Goal: Navigation & Orientation: Find specific page/section

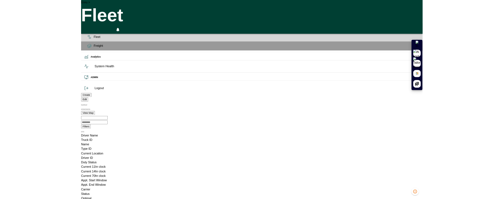
scroll to position [0, 393393]
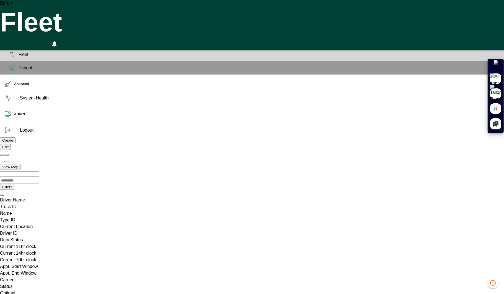
click at [9, 45] on icon at bounding box center [12, 41] width 7 height 7
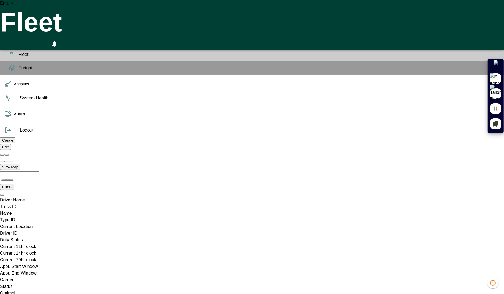
click at [10, 58] on icon at bounding box center [12, 54] width 7 height 7
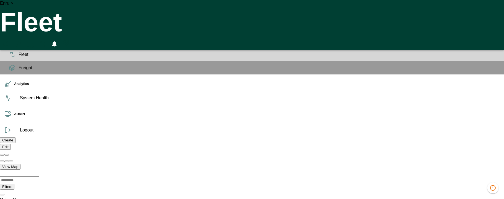
scroll to position [0, 393393]
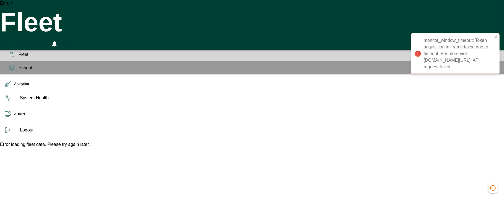
click at [9, 45] on icon at bounding box center [12, 41] width 7 height 7
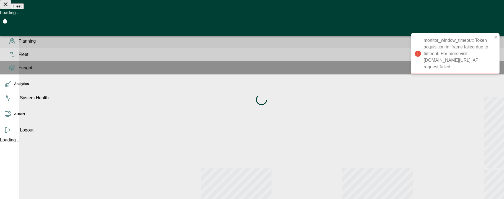
click at [10, 54] on rect at bounding box center [11, 53] width 2 height 2
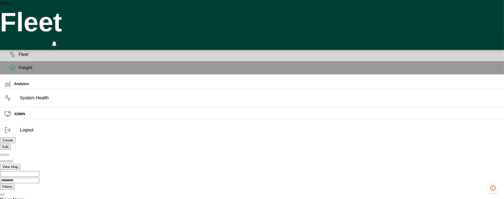
scroll to position [0, 393422]
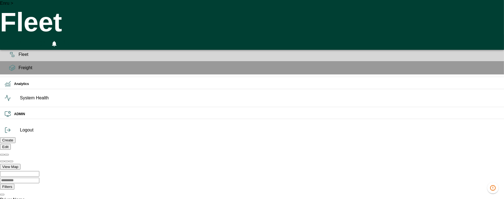
scroll to position [0, 393394]
